Goal: Check status: Check status

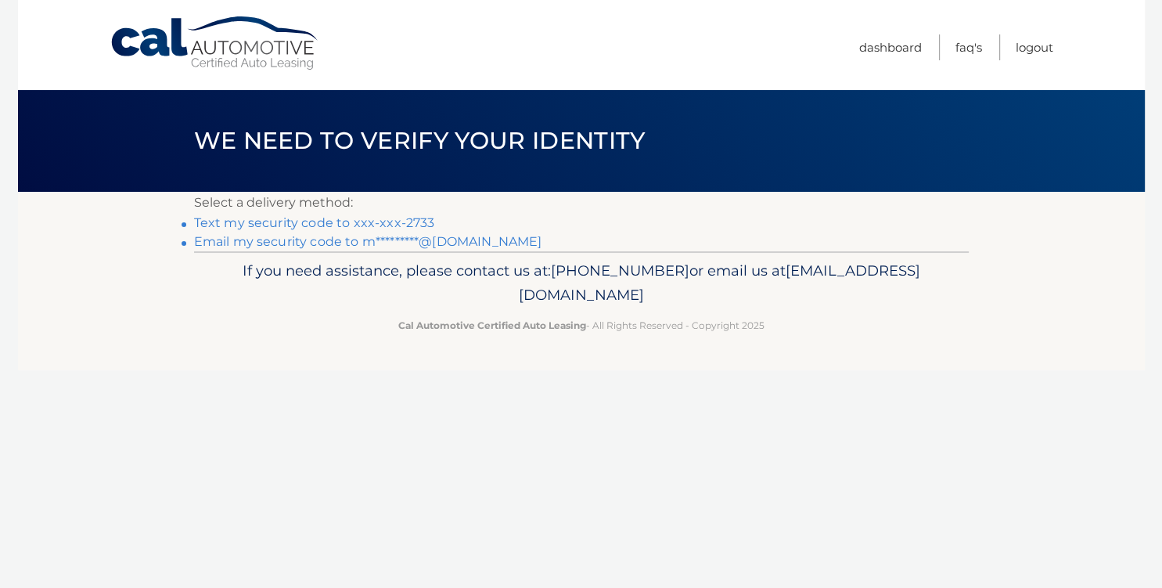
click at [329, 222] on link "Text my security code to xxx-xxx-2733" at bounding box center [314, 222] width 241 height 15
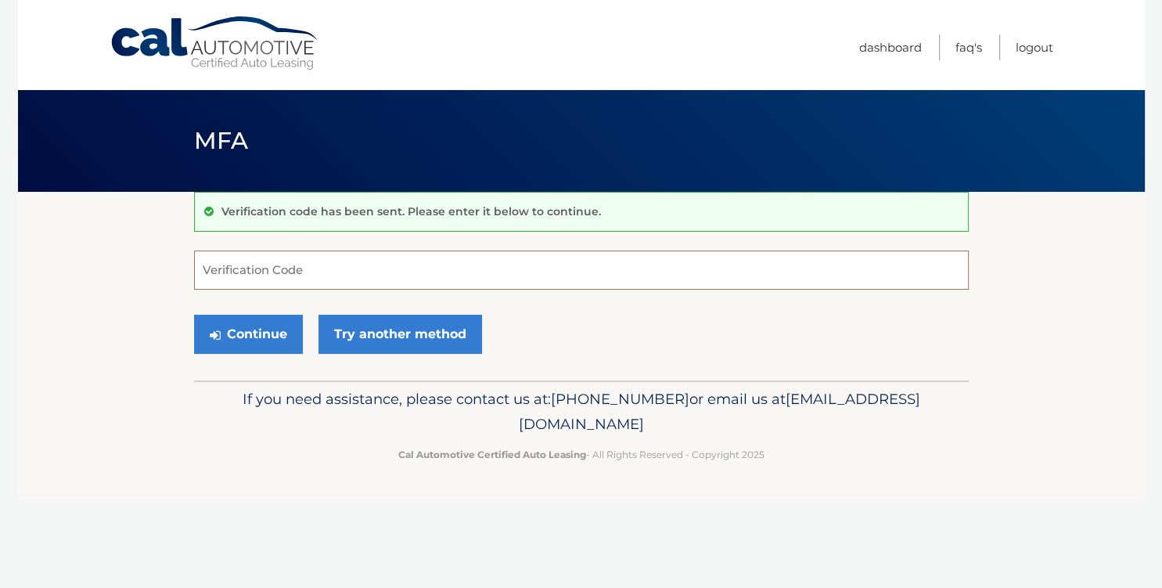
click at [324, 285] on input "Verification Code" at bounding box center [581, 269] width 775 height 39
click at [370, 280] on input "Verification Code" at bounding box center [581, 269] width 775 height 39
type input "289889"
click at [194, 314] on button "Continue" at bounding box center [248, 333] width 109 height 39
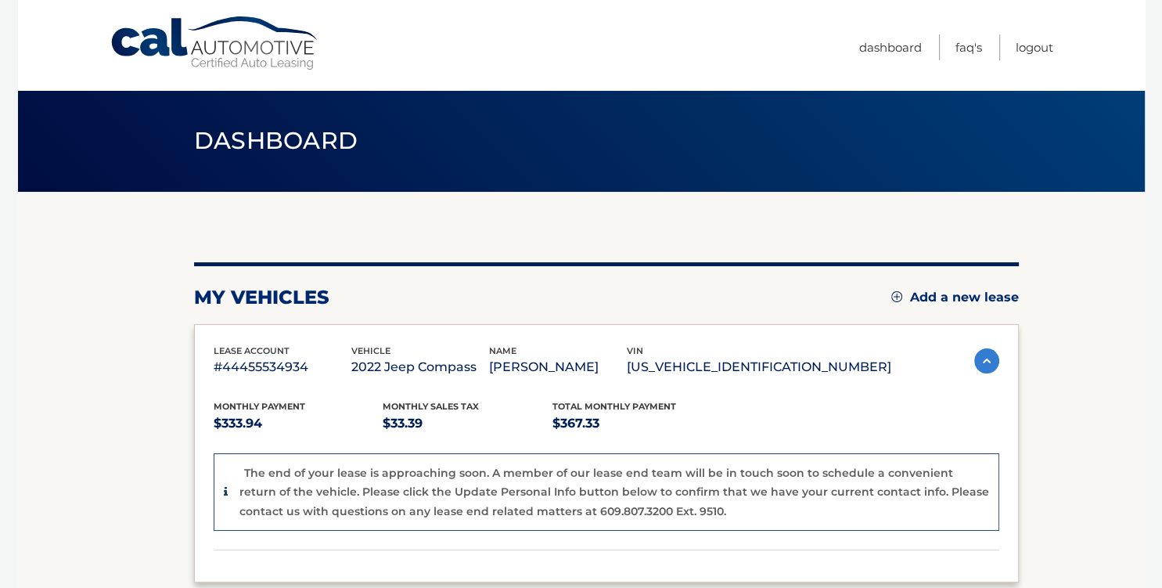
click at [250, 340] on div "lease account #44455534934 vehicle 2022 Jeep Compass name [PERSON_NAME] vin [US…" at bounding box center [606, 453] width 825 height 258
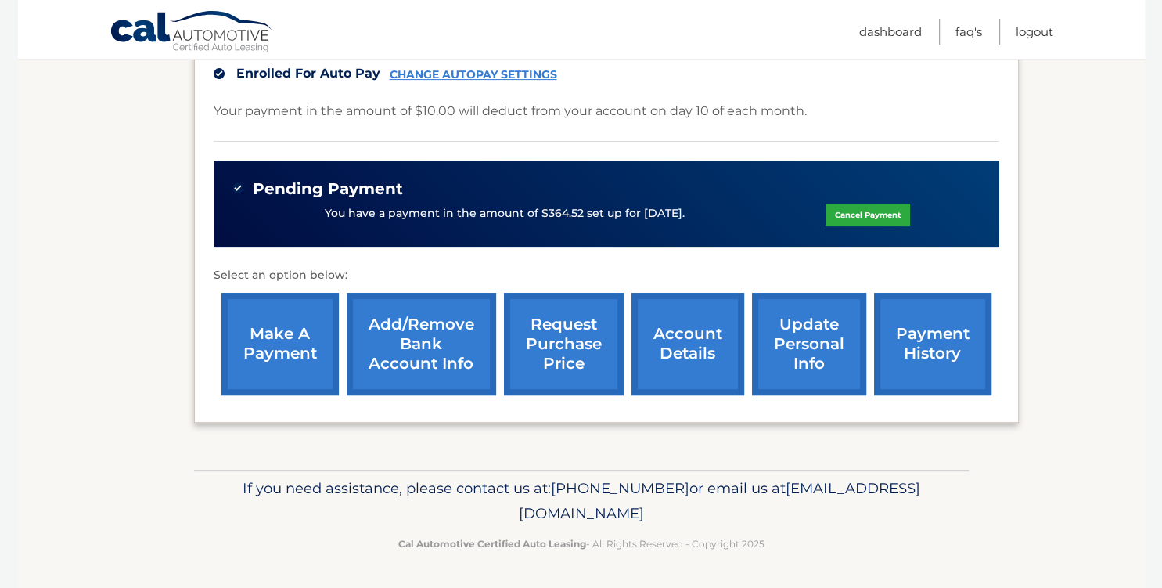
scroll to position [541, 0]
click at [511, 342] on link "request purchase price" at bounding box center [564, 344] width 120 height 102
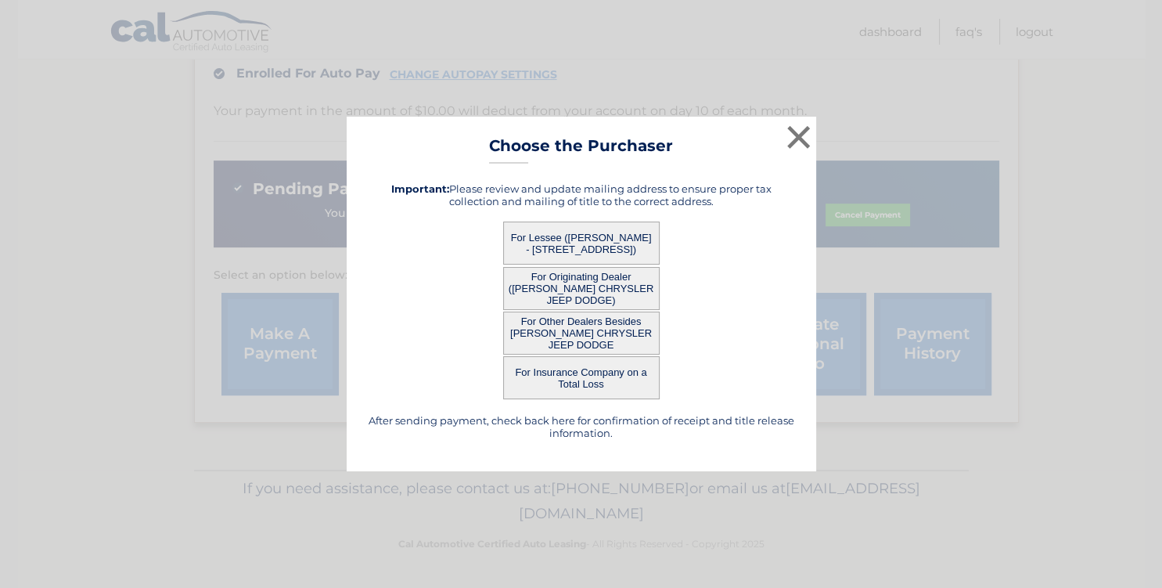
click at [570, 243] on button "For Lessee ([PERSON_NAME] - [STREET_ADDRESS])" at bounding box center [581, 242] width 156 height 43
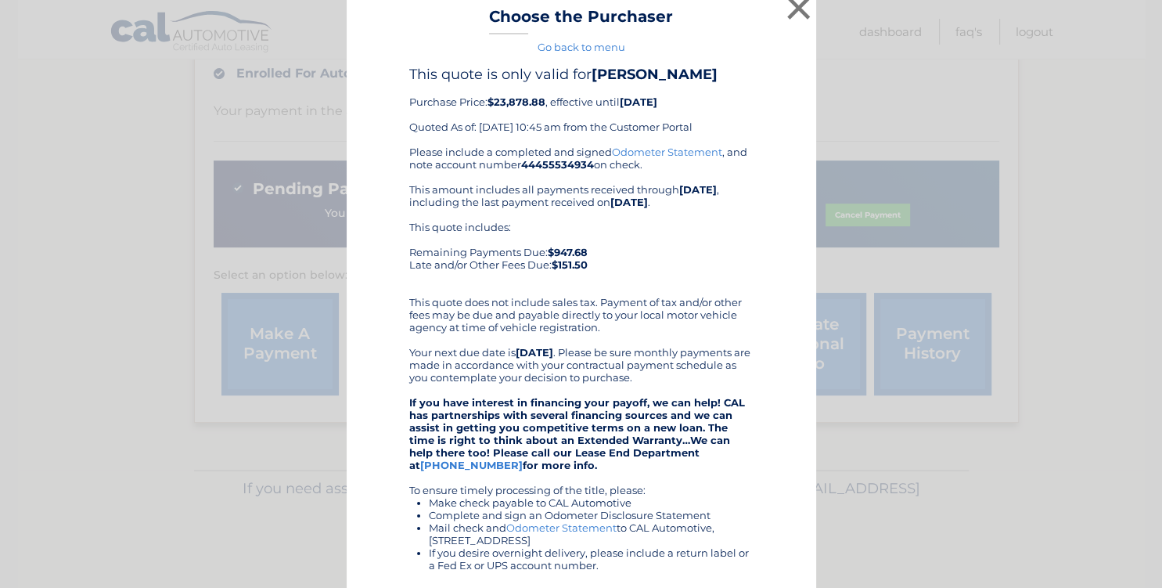
scroll to position [0, 0]
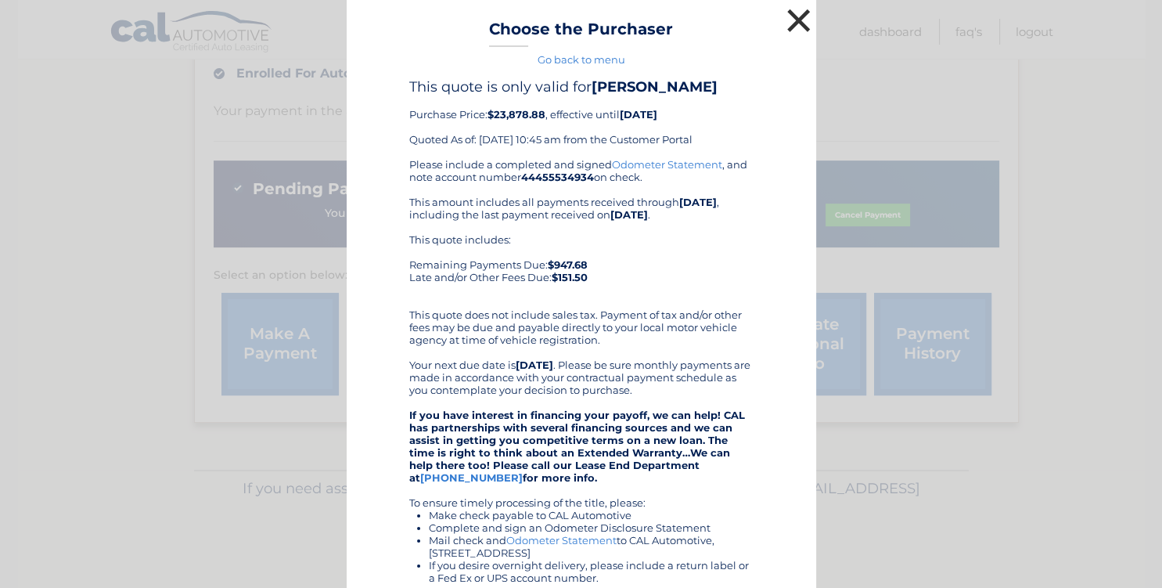
click at [803, 18] on button "×" at bounding box center [798, 20] width 31 height 31
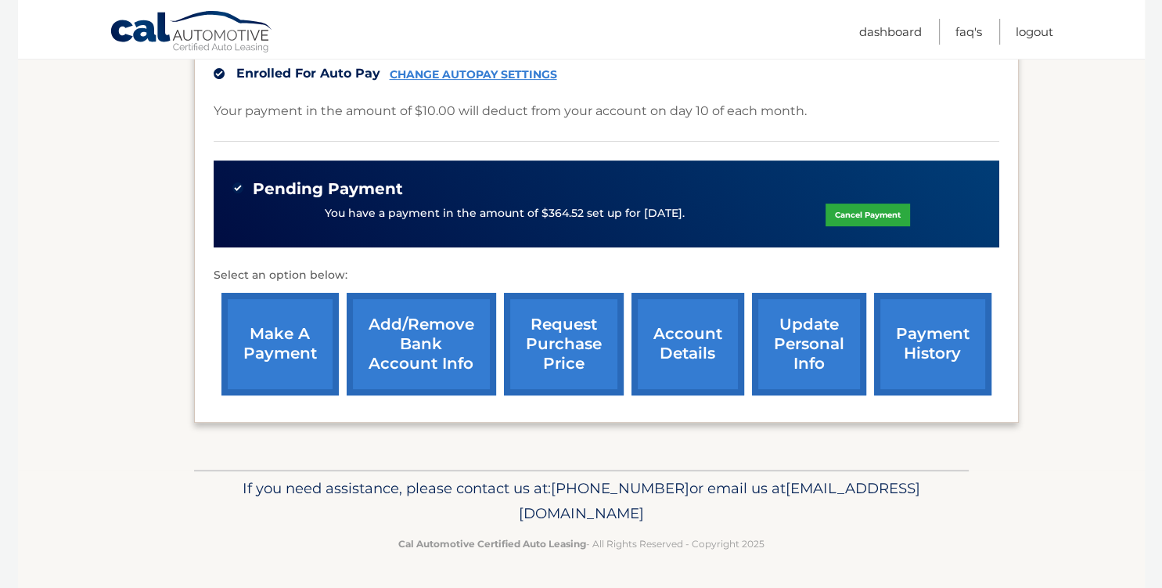
click at [545, 341] on link "request purchase price" at bounding box center [564, 344] width 120 height 102
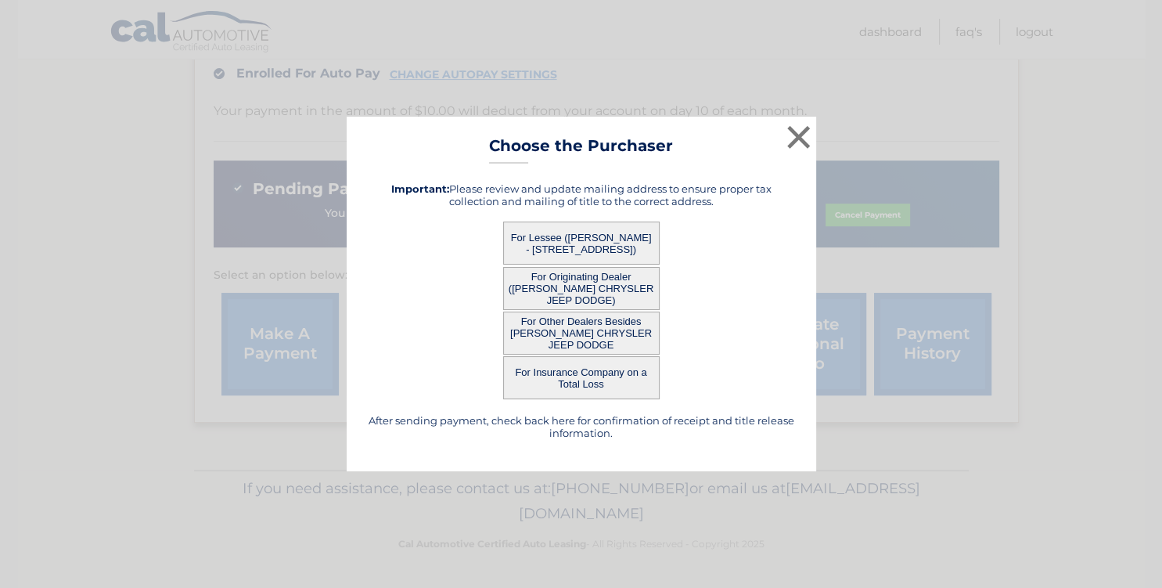
click at [595, 327] on button "For Other Dealers Besides [PERSON_NAME] CHRYSLER JEEP DODGE" at bounding box center [581, 332] width 156 height 43
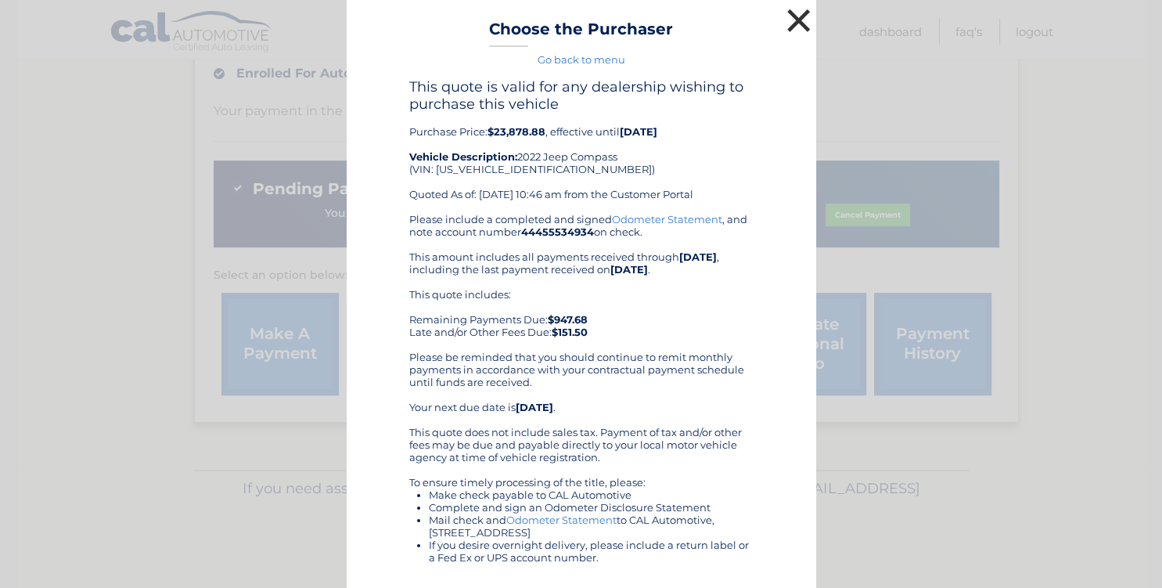
click at [800, 18] on button "×" at bounding box center [798, 20] width 31 height 31
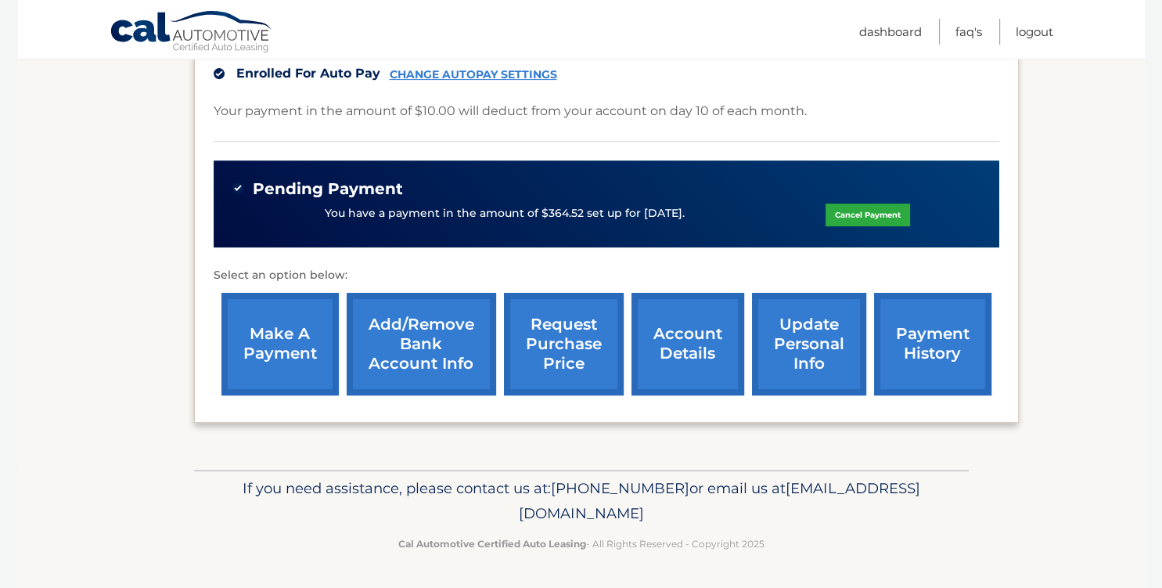
click at [549, 352] on link "request purchase price" at bounding box center [564, 344] width 120 height 102
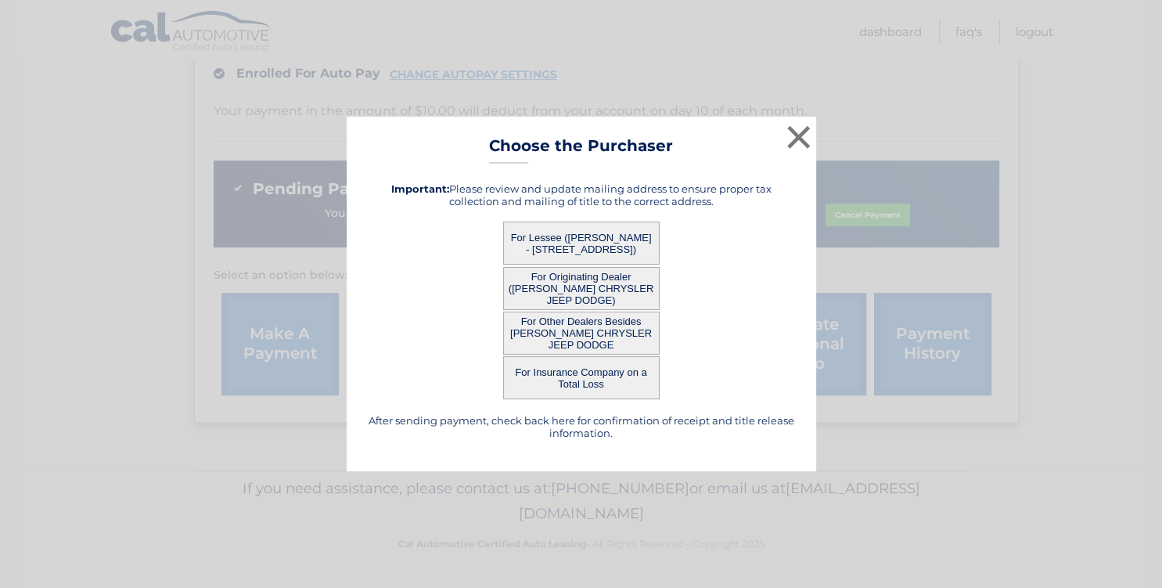
click at [559, 285] on button "For Originating Dealer ([PERSON_NAME] CHRYSLER JEEP DODGE)" at bounding box center [581, 288] width 156 height 43
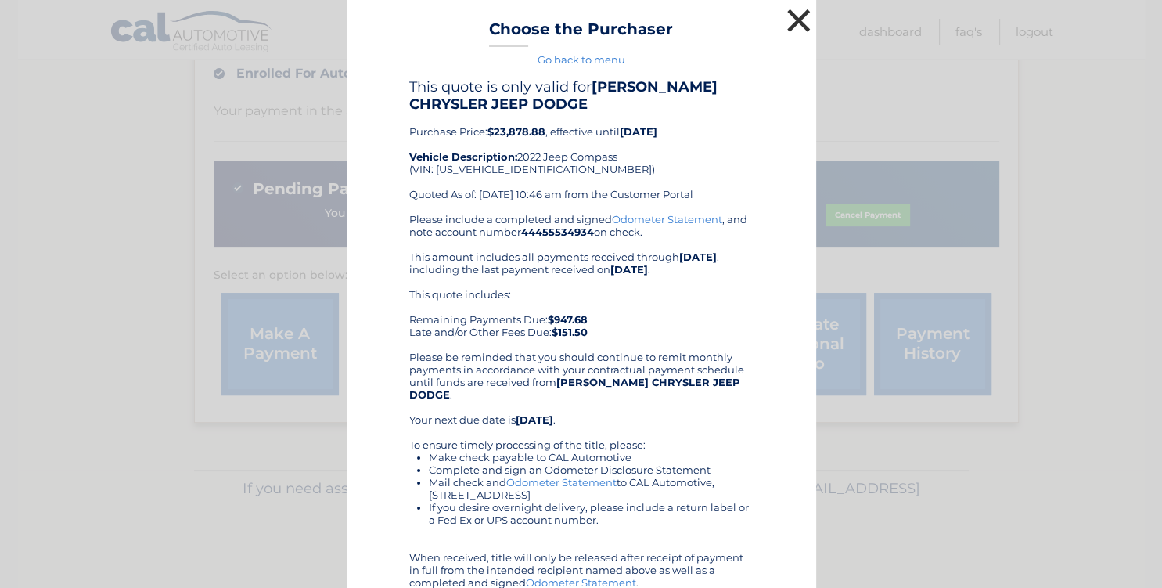
click at [806, 22] on button "×" at bounding box center [798, 20] width 31 height 31
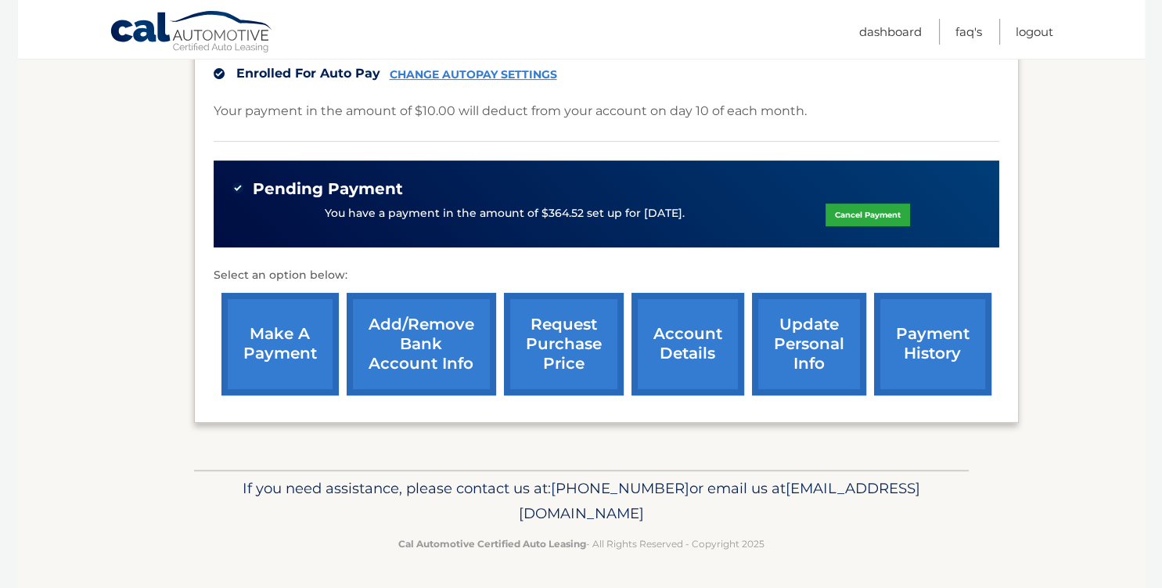
click at [519, 361] on link "request purchase price" at bounding box center [564, 344] width 120 height 102
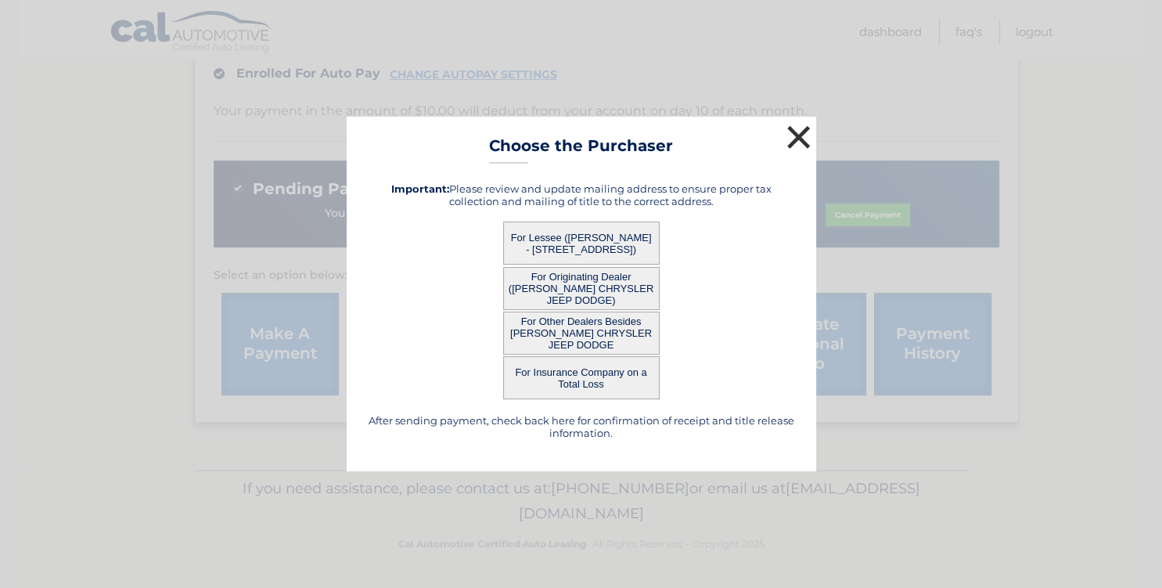
click at [798, 139] on button "×" at bounding box center [798, 136] width 31 height 31
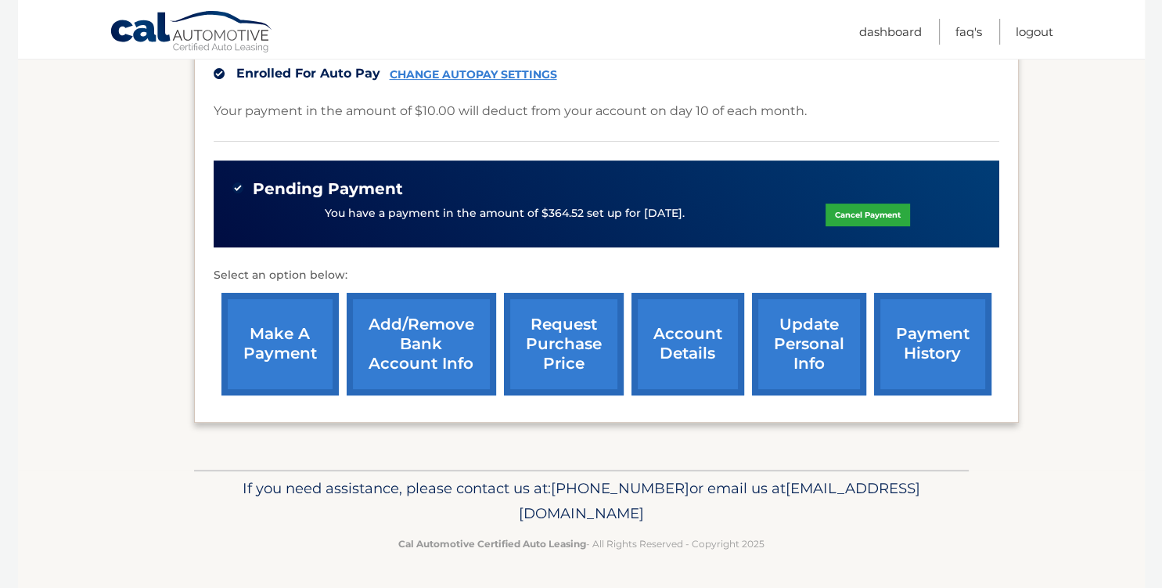
click at [651, 323] on link "account details" at bounding box center [687, 344] width 113 height 102
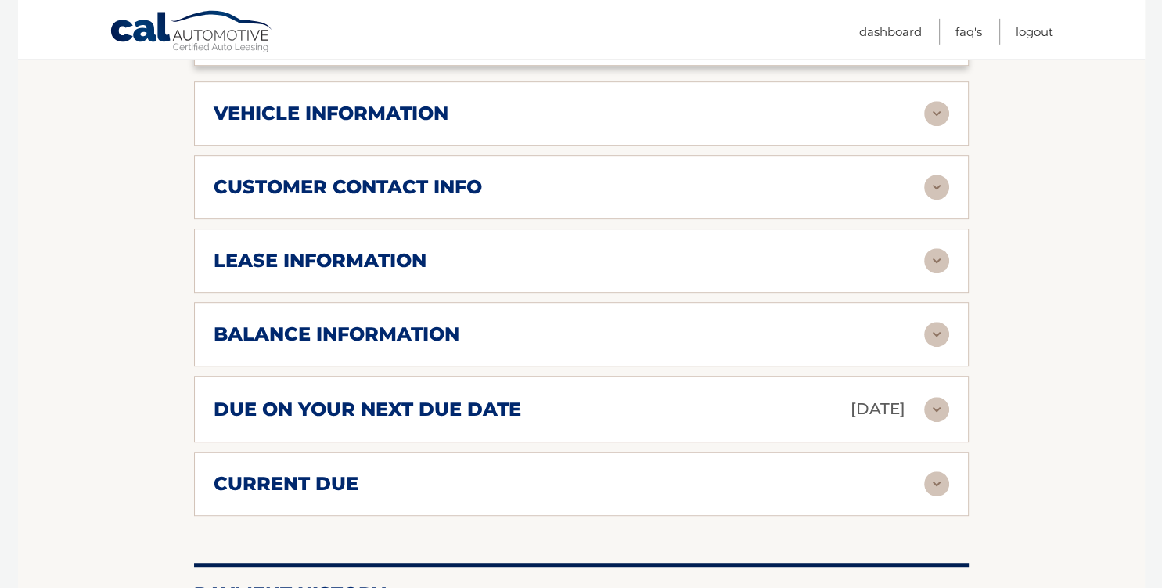
scroll to position [809, 0]
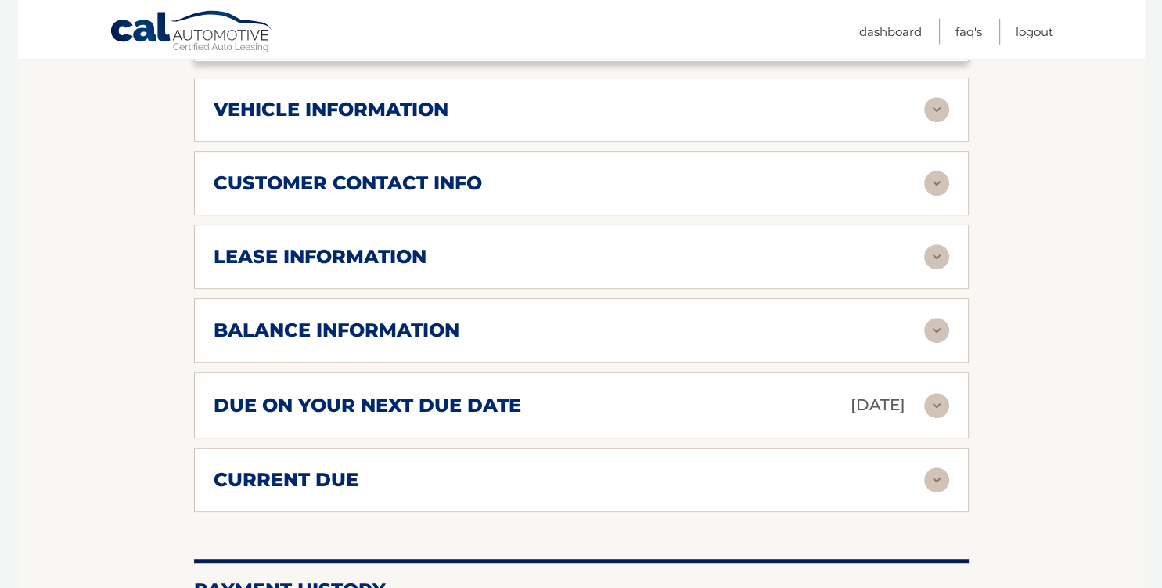
click at [936, 122] on img at bounding box center [936, 109] width 25 height 25
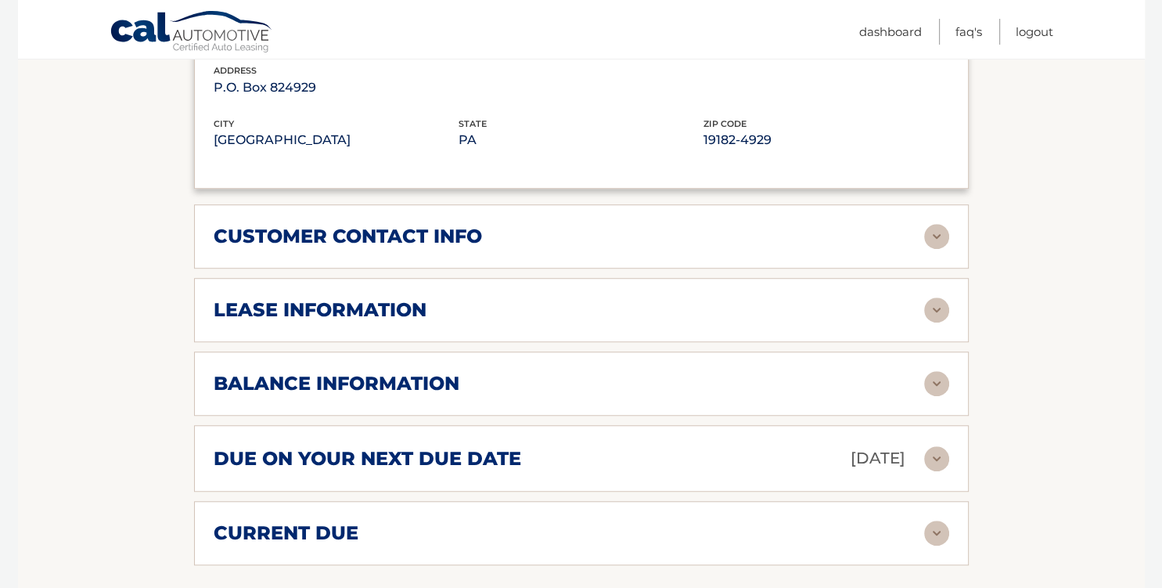
scroll to position [1137, 0]
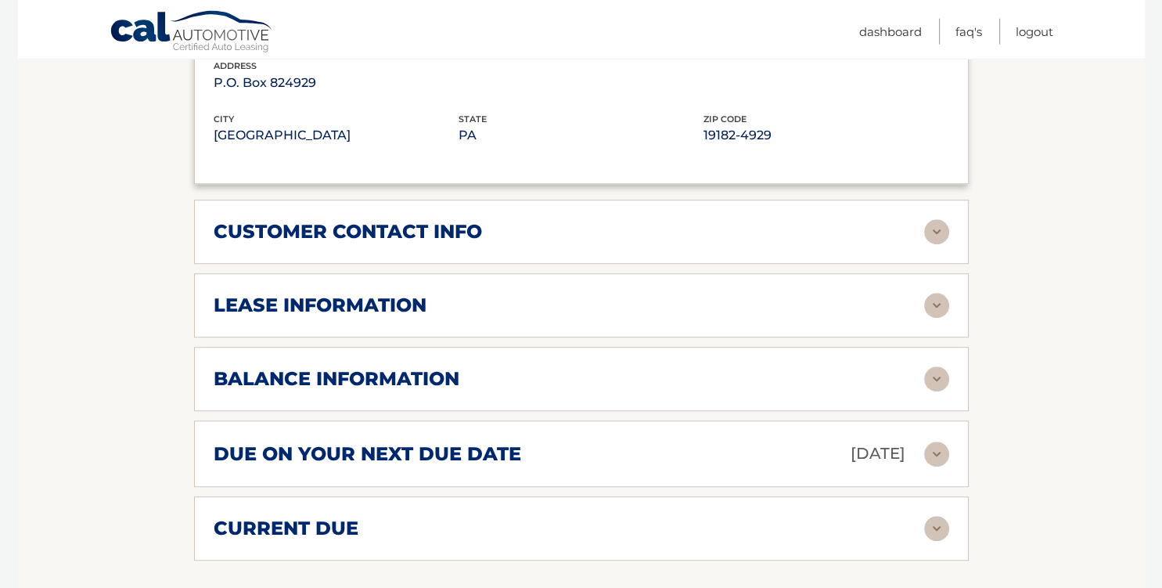
click at [939, 245] on img at bounding box center [936, 232] width 25 height 25
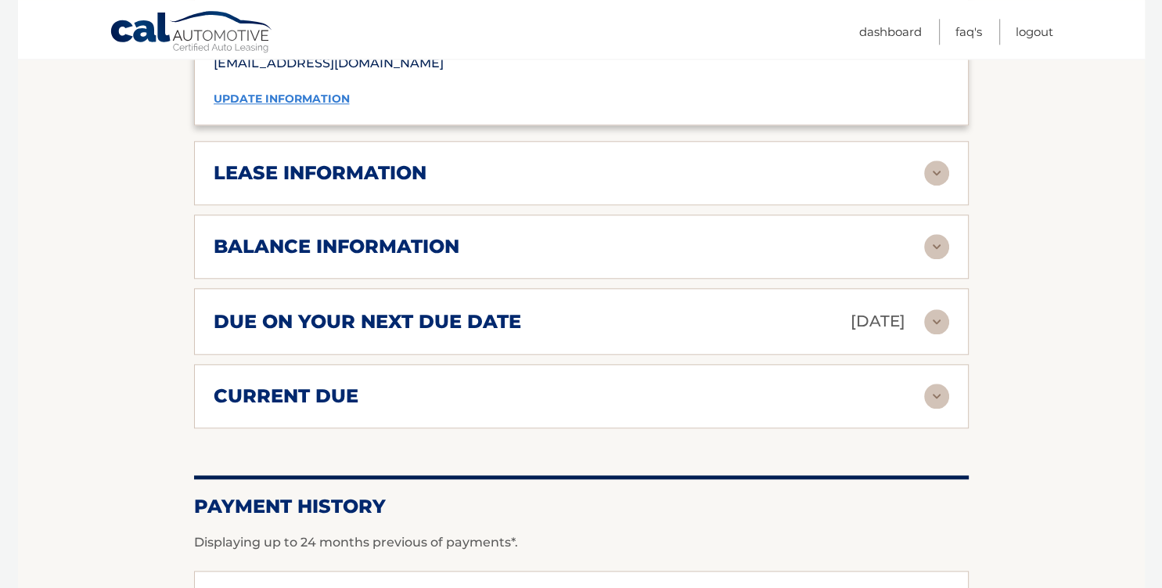
scroll to position [1580, 0]
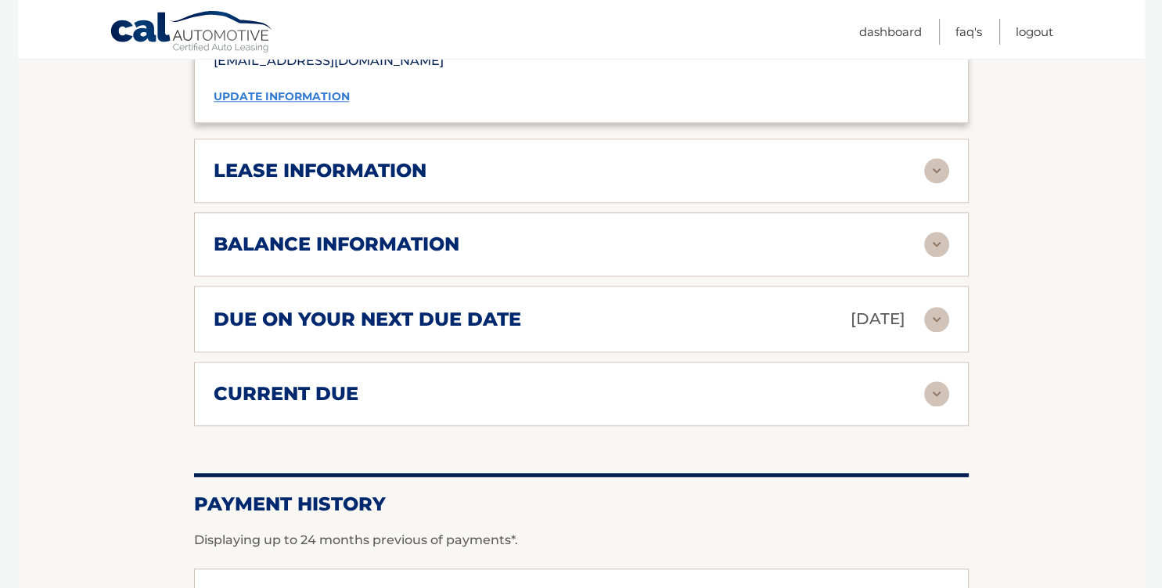
click at [940, 183] on img at bounding box center [936, 170] width 25 height 25
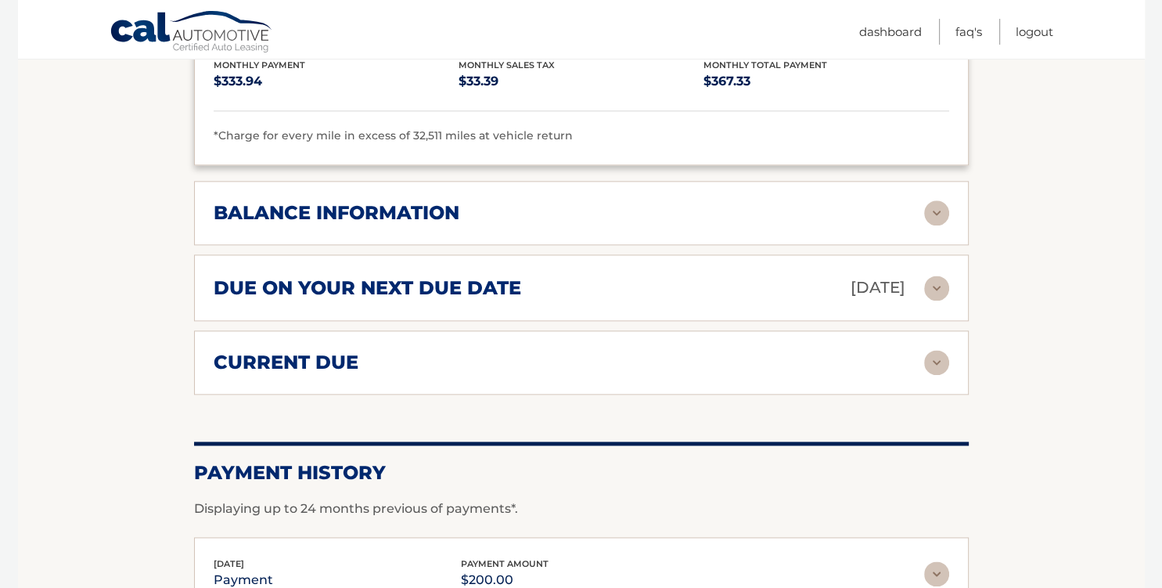
scroll to position [1899, 0]
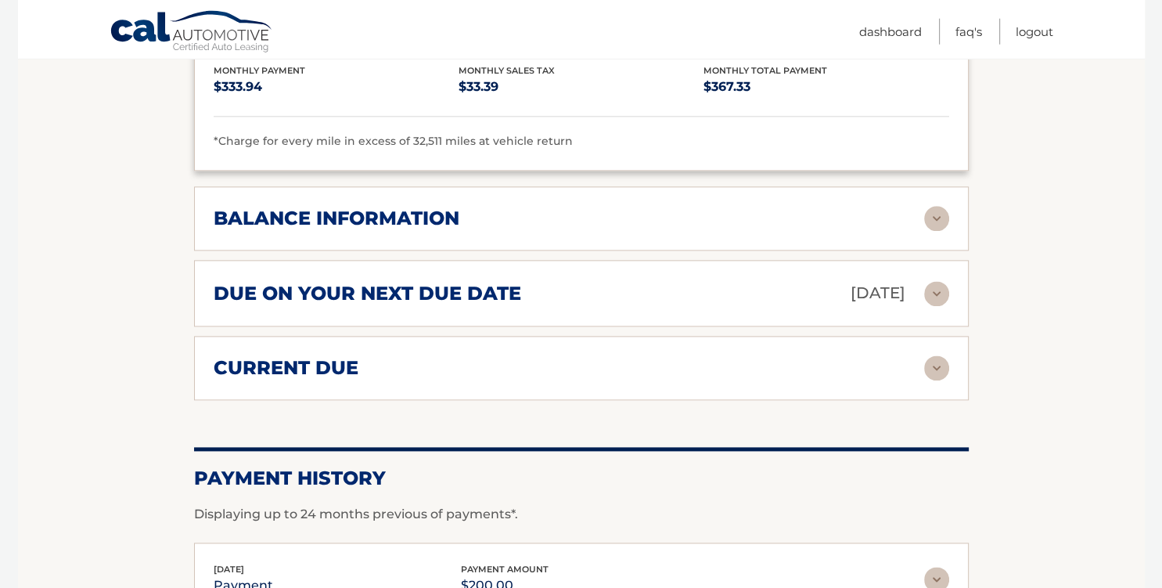
click at [943, 228] on img at bounding box center [936, 219] width 25 height 25
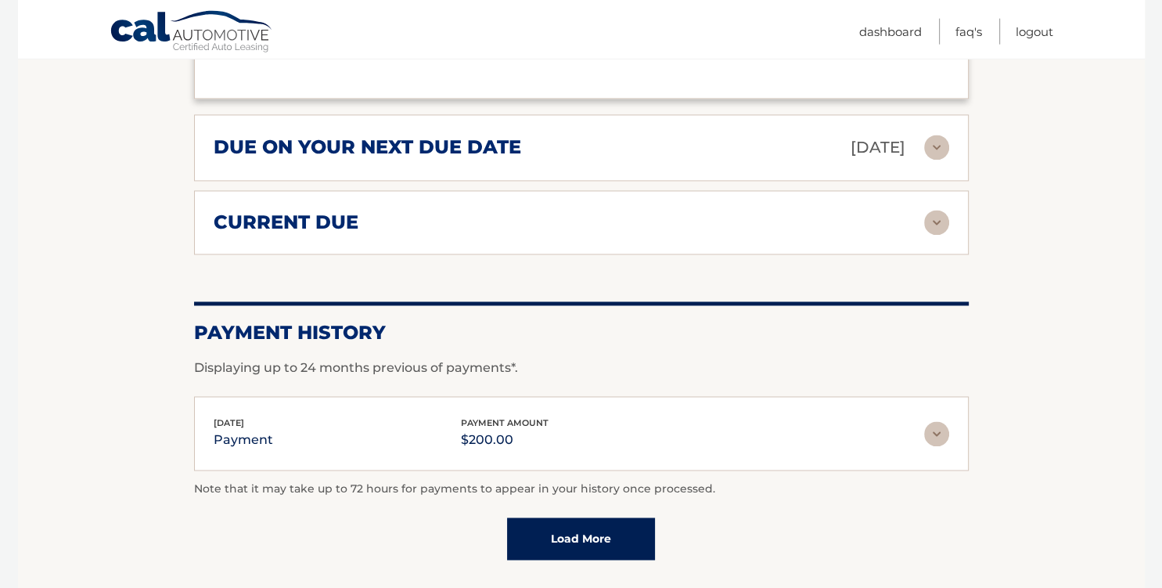
scroll to position [2278, 0]
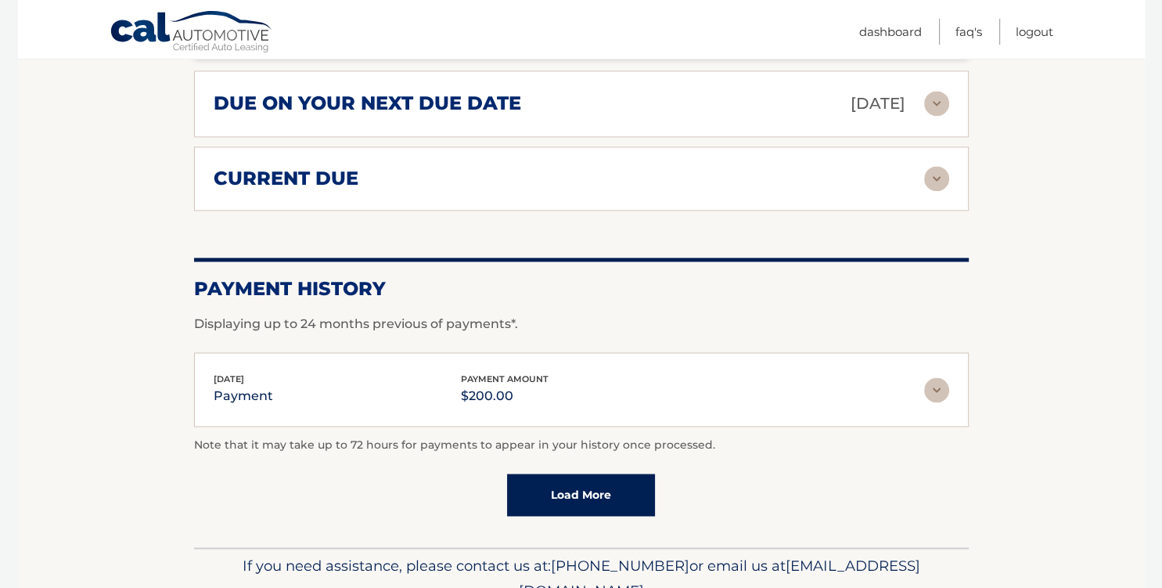
click at [934, 116] on img at bounding box center [936, 103] width 25 height 25
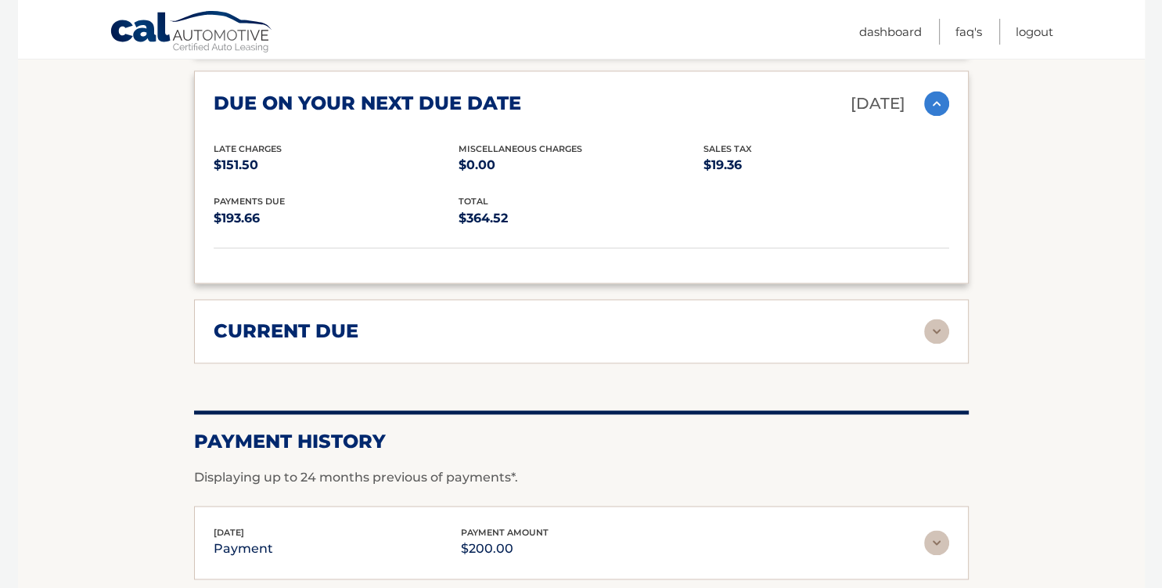
click at [936, 113] on img at bounding box center [936, 103] width 25 height 25
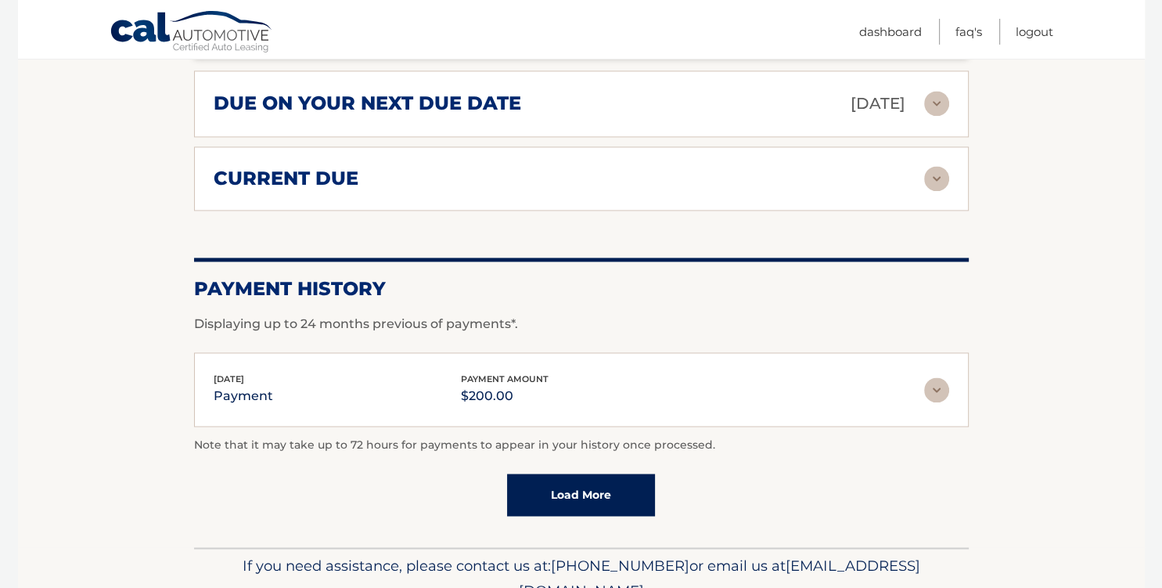
click at [932, 180] on img at bounding box center [936, 178] width 25 height 25
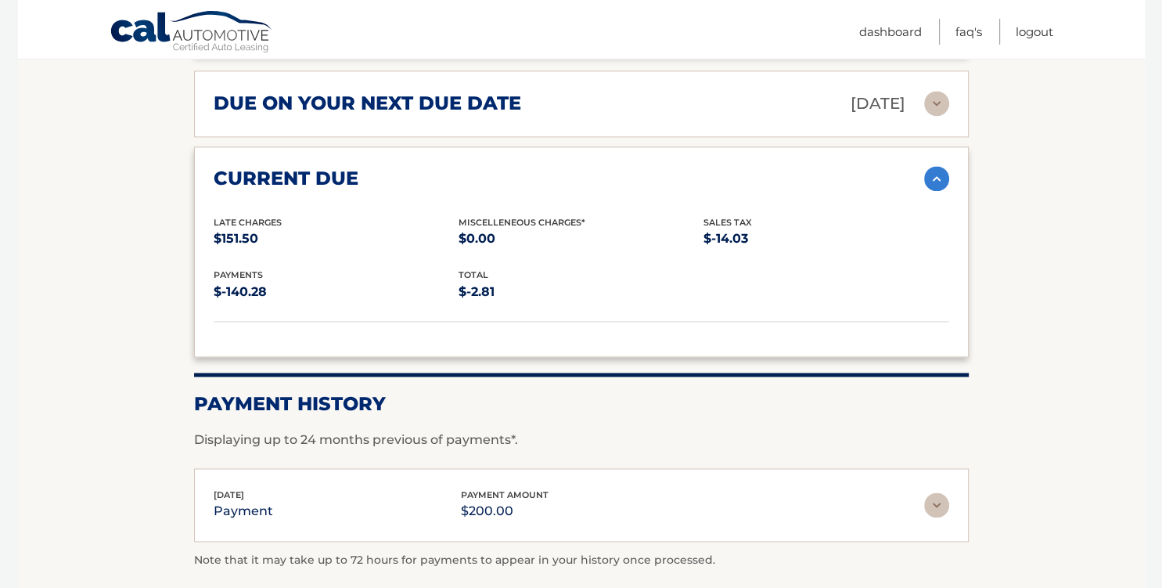
click at [932, 180] on img at bounding box center [936, 178] width 25 height 25
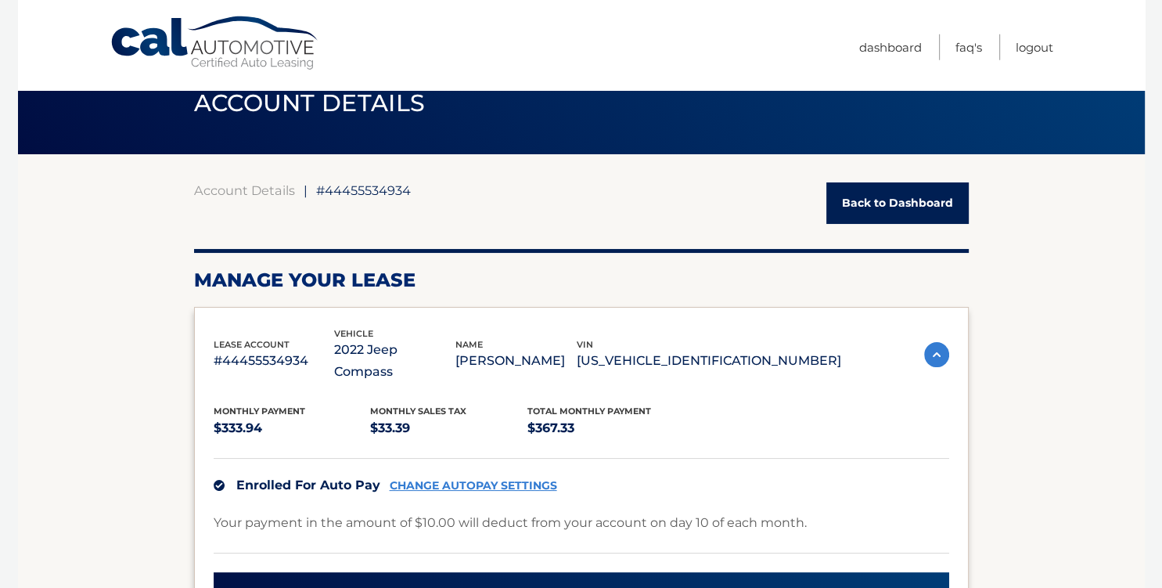
scroll to position [0, 0]
